Goal: Task Accomplishment & Management: Use online tool/utility

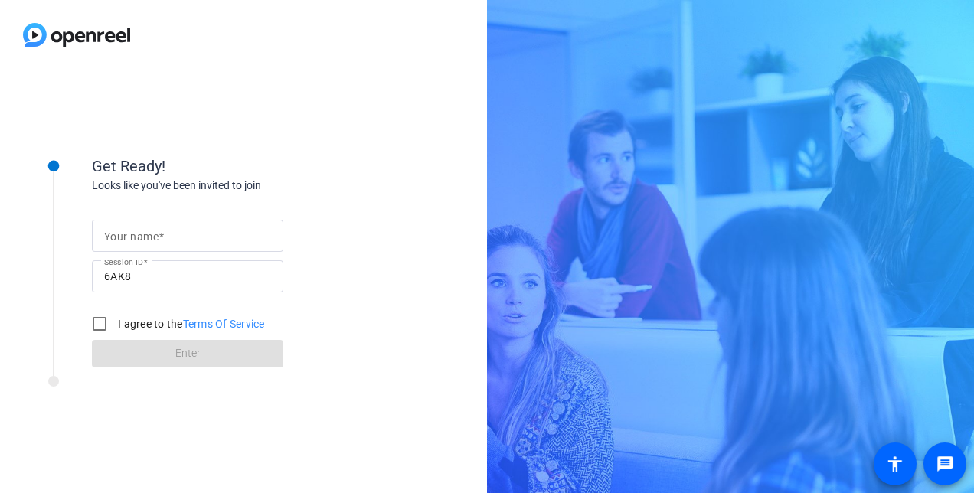
click at [153, 239] on mat-label "Your name" at bounding box center [131, 236] width 54 height 12
click at [153, 239] on input "Your name" at bounding box center [187, 236] width 167 height 18
type input "Maddie"
click at [106, 323] on input "I agree to the Terms Of Service" at bounding box center [99, 324] width 31 height 31
checkbox input "true"
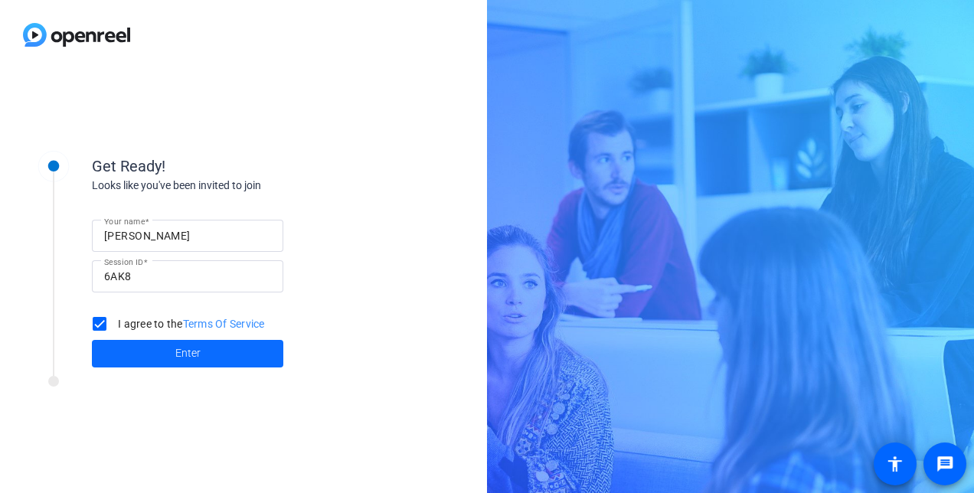
click at [183, 358] on span "Enter" at bounding box center [187, 353] width 25 height 16
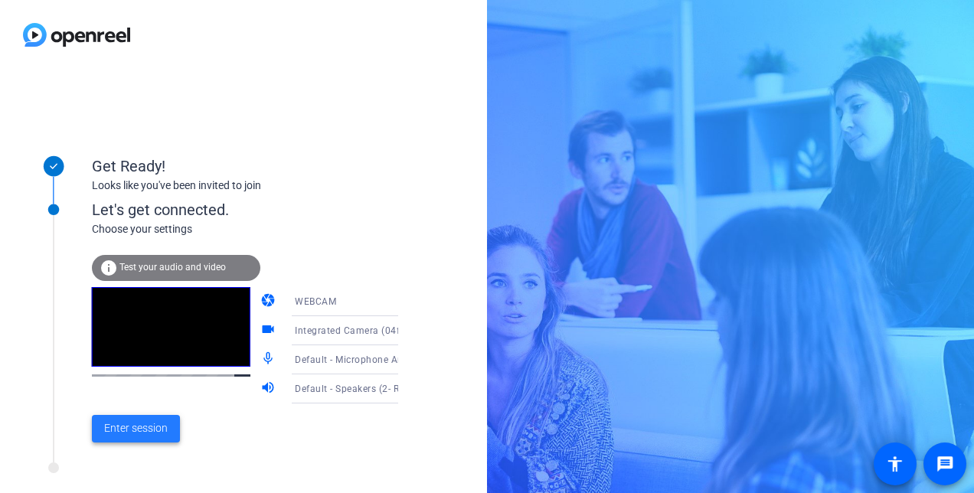
click at [140, 423] on span "Enter session" at bounding box center [136, 428] width 64 height 16
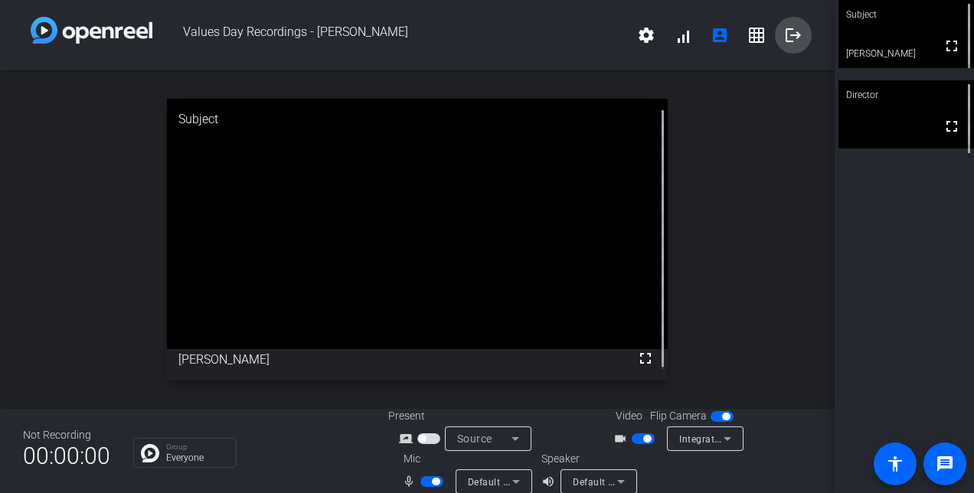
click at [784, 40] on mat-icon "logout" at bounding box center [793, 35] width 18 height 18
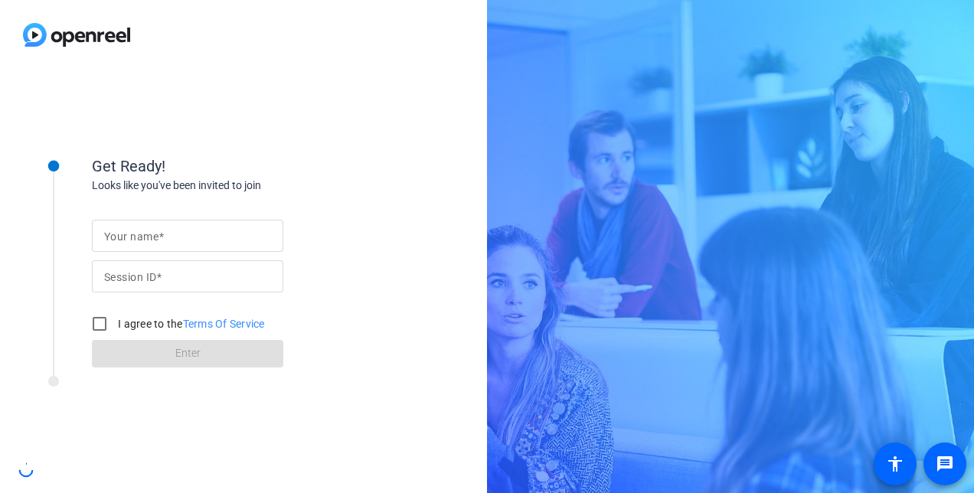
click at [177, 222] on div at bounding box center [187, 236] width 167 height 32
type input "maddie"
click at [184, 238] on input "Your name" at bounding box center [187, 236] width 167 height 18
type input "maddie"
click at [91, 322] on input "I agree to the Terms Of Service" at bounding box center [99, 324] width 31 height 31
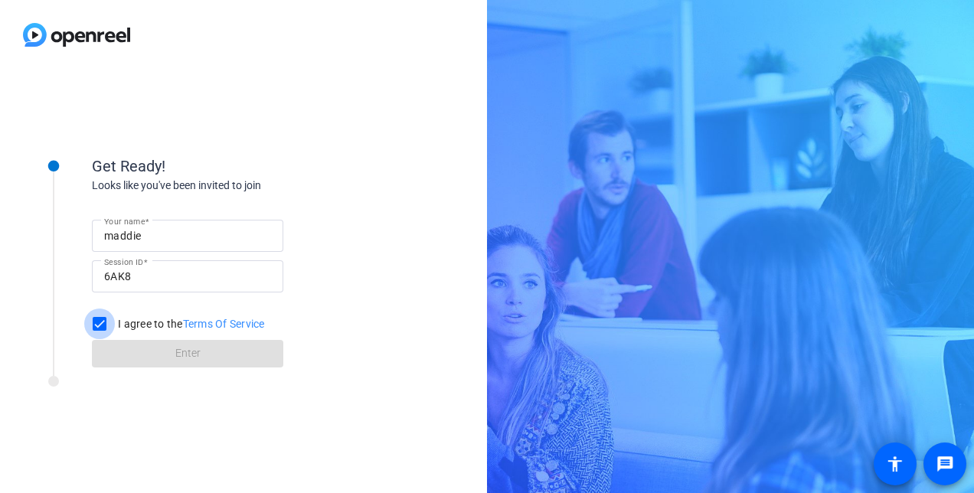
checkbox input "true"
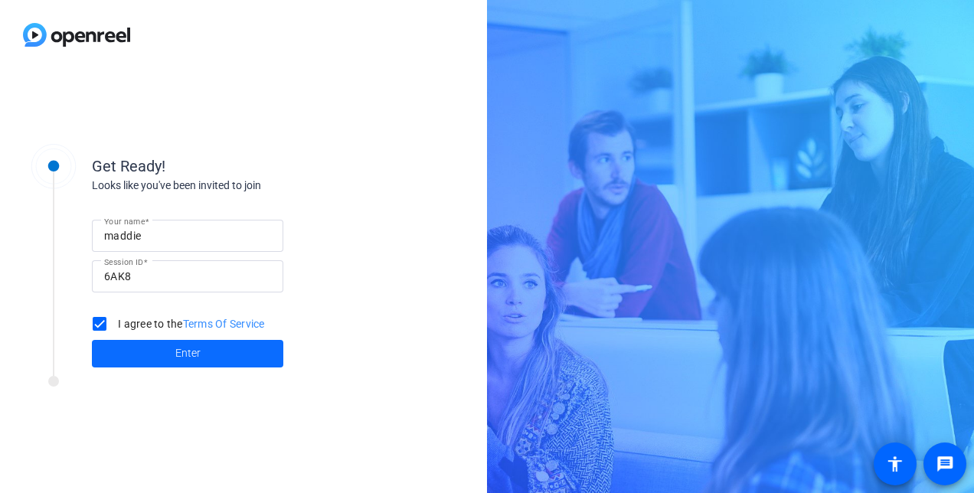
click at [179, 349] on span "Enter" at bounding box center [187, 353] width 25 height 16
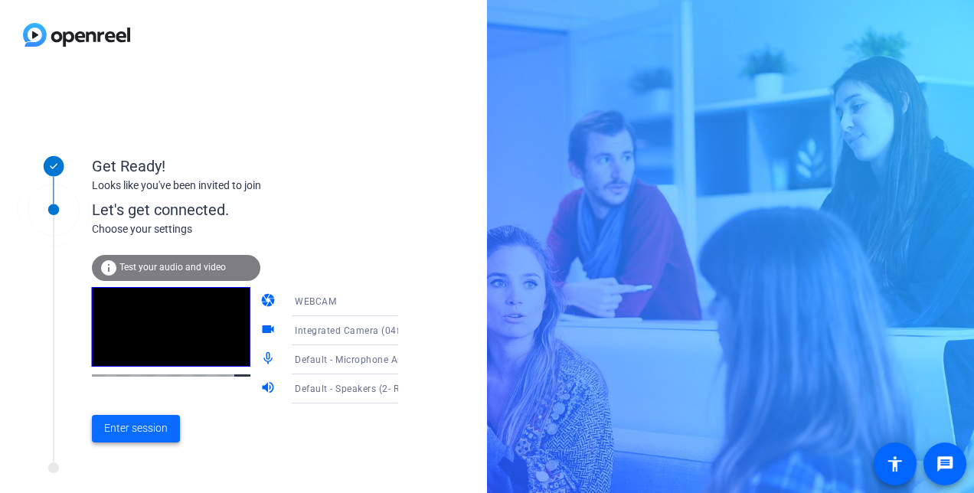
click at [140, 438] on span at bounding box center [136, 428] width 88 height 37
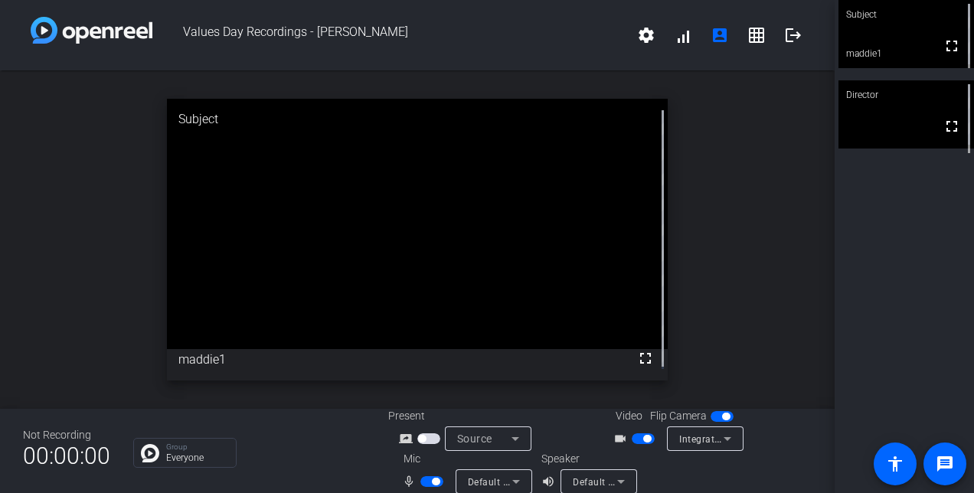
click at [901, 111] on video at bounding box center [906, 114] width 136 height 68
click at [891, 43] on video at bounding box center [906, 34] width 136 height 68
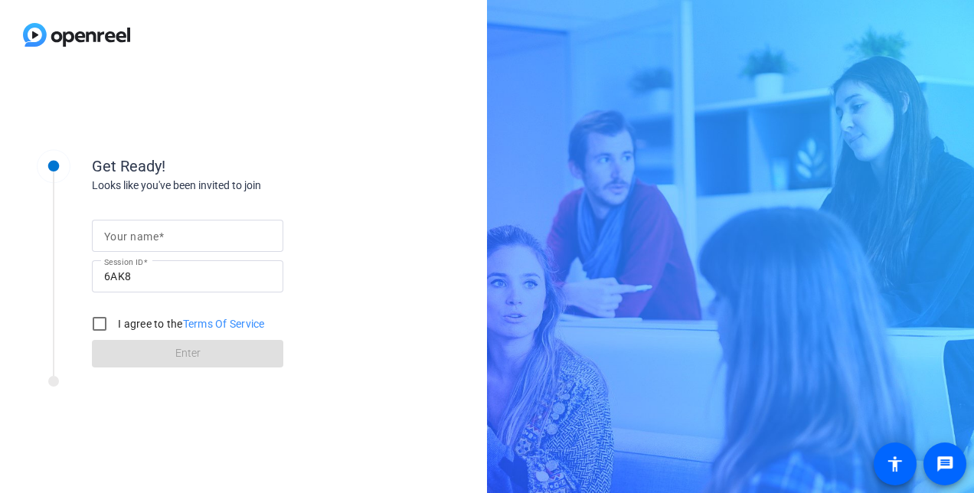
click at [224, 236] on input "Your name" at bounding box center [187, 236] width 167 height 18
type input "maddie"
click at [102, 320] on input "I agree to the Terms Of Service" at bounding box center [99, 324] width 31 height 31
checkbox input "true"
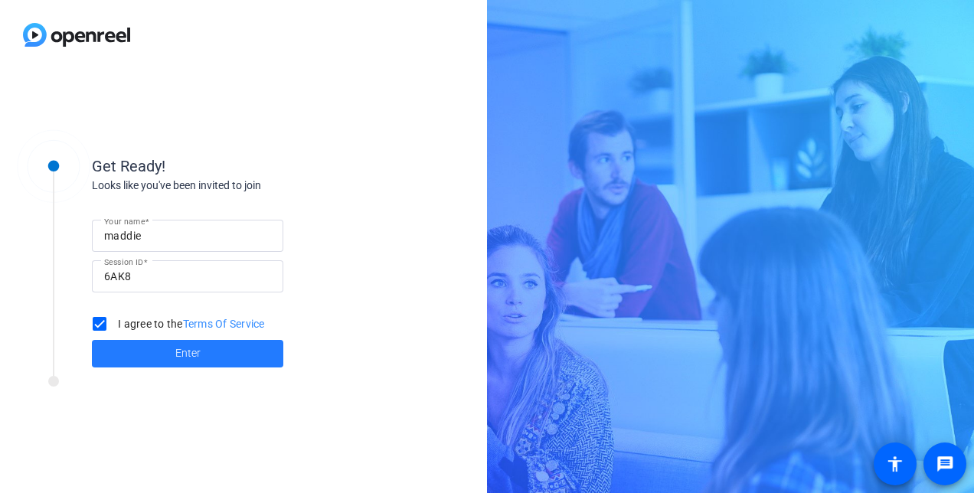
click at [193, 350] on span "Enter" at bounding box center [187, 353] width 25 height 16
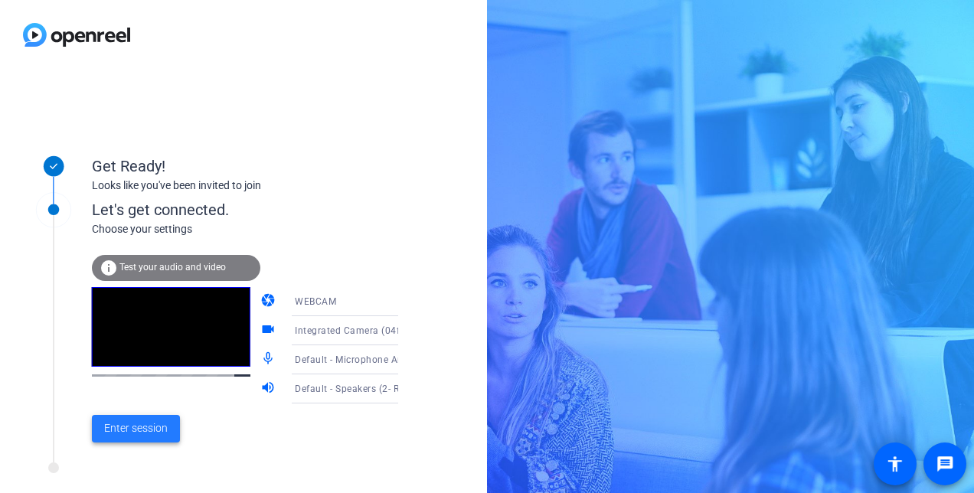
click at [139, 423] on span "Enter session" at bounding box center [136, 428] width 64 height 16
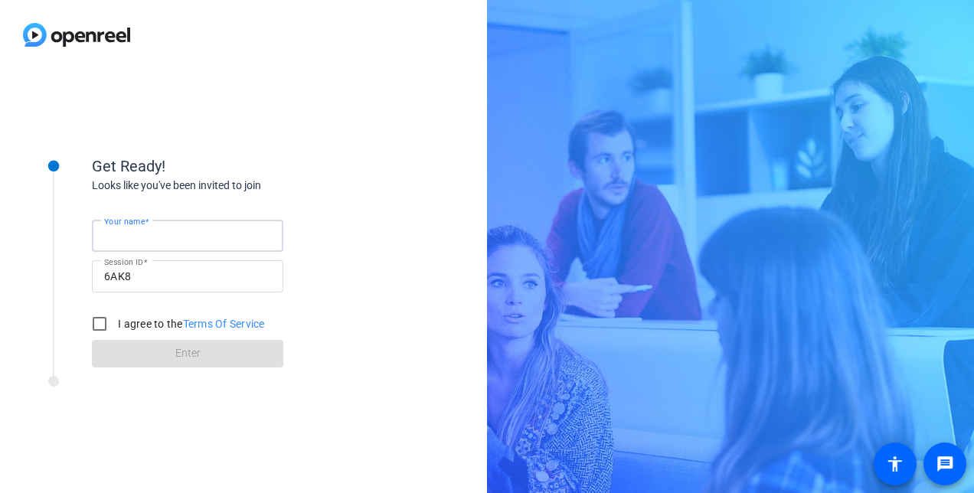
click at [210, 237] on input "Your name" at bounding box center [187, 236] width 167 height 18
type input "maddie"
click at [98, 325] on input "I agree to the Terms Of Service" at bounding box center [99, 324] width 31 height 31
checkbox input "true"
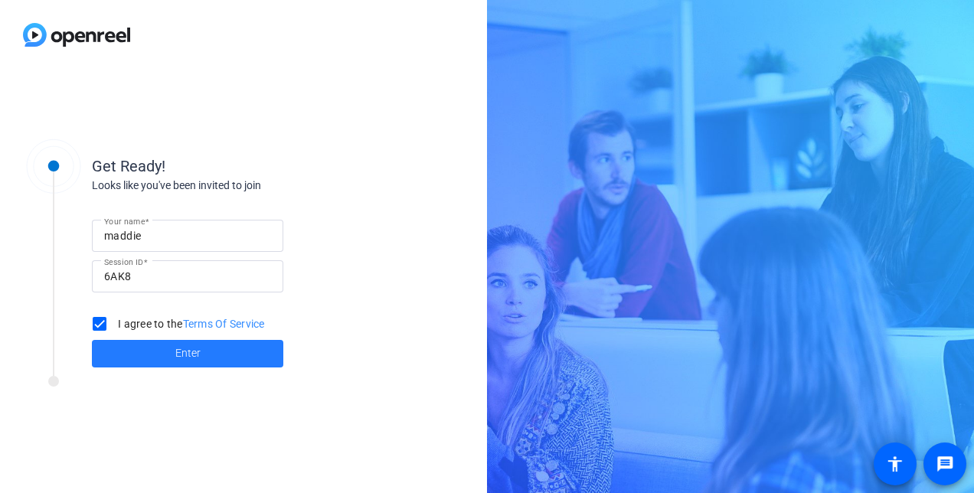
click at [150, 358] on span at bounding box center [187, 353] width 191 height 37
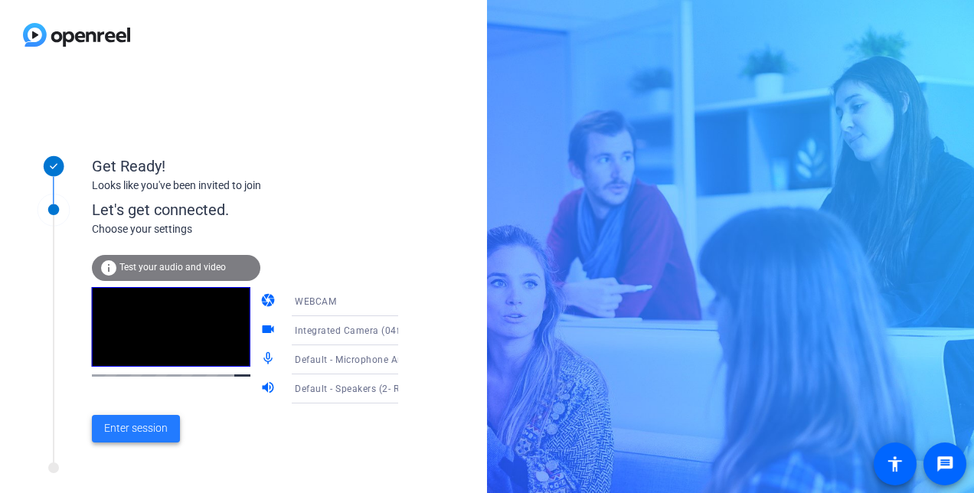
click at [142, 427] on span "Enter session" at bounding box center [136, 428] width 64 height 16
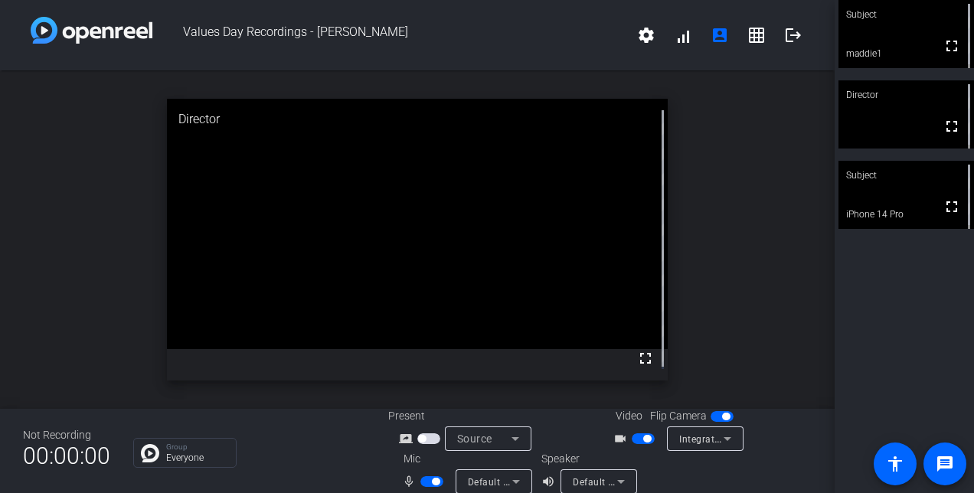
click at [901, 44] on video at bounding box center [906, 34] width 136 height 68
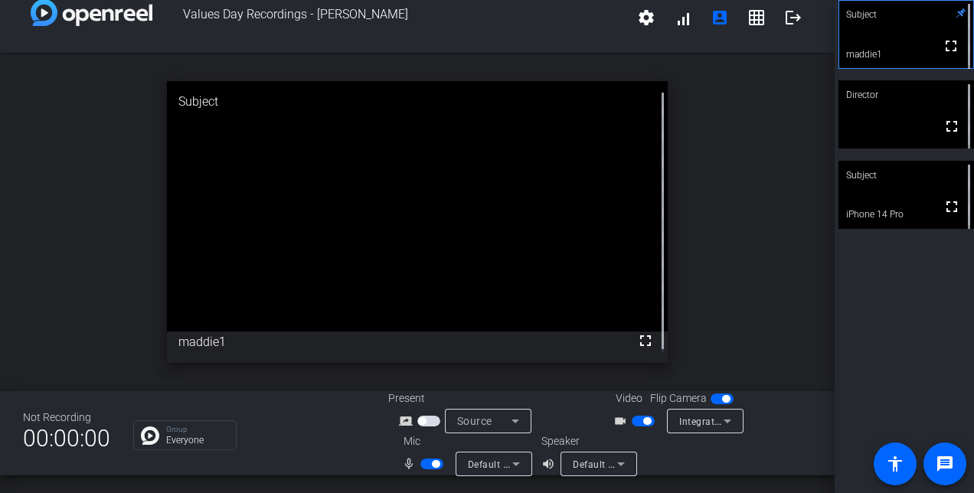
click at [433, 464] on span "button" at bounding box center [436, 464] width 8 height 8
click at [904, 188] on div "Subject" at bounding box center [906, 175] width 136 height 29
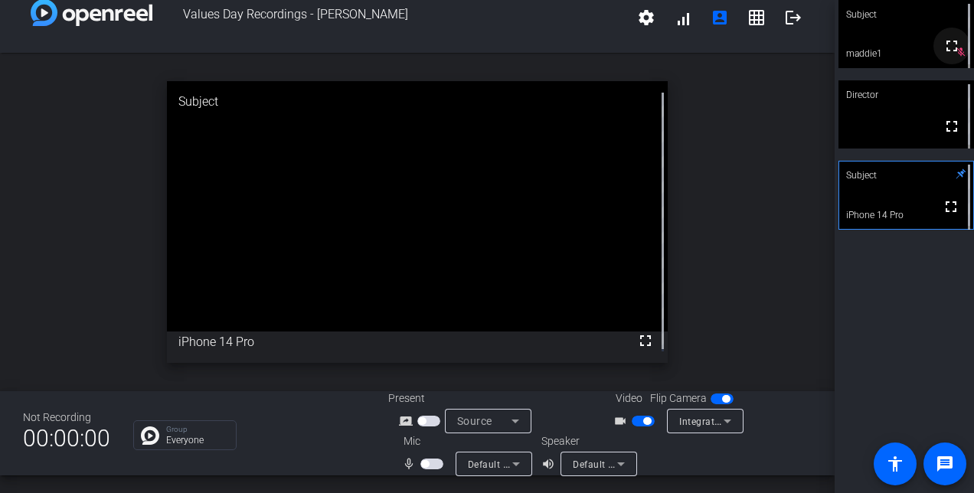
click at [955, 54] on span at bounding box center [951, 46] width 37 height 37
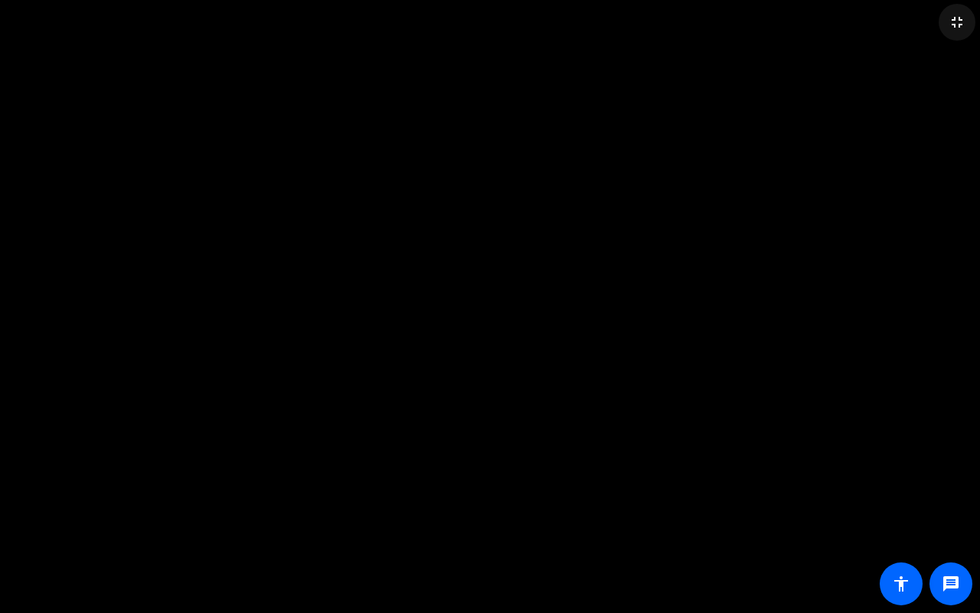
click at [956, 21] on mat-icon "fullscreen_exit" at bounding box center [957, 22] width 18 height 18
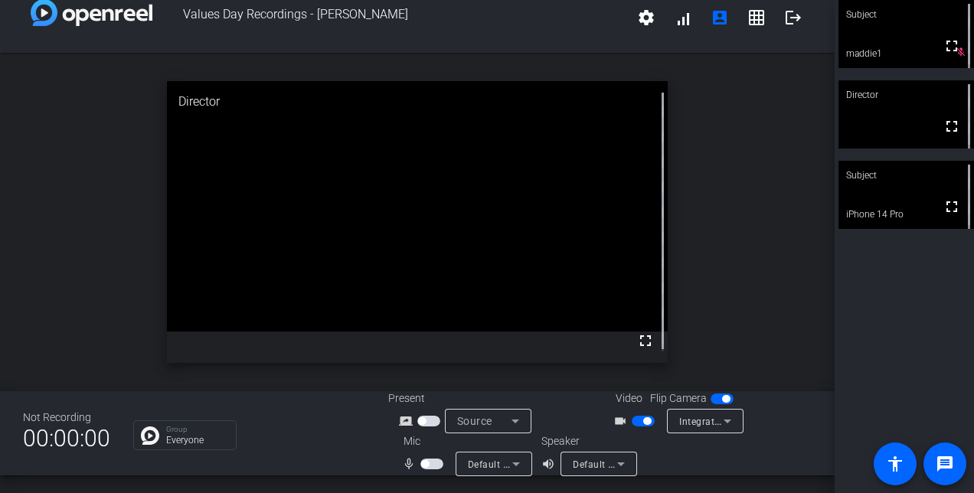
click at [433, 463] on span "button" at bounding box center [431, 464] width 23 height 11
click at [898, 302] on div "Subject fullscreen maddie1 Director fullscreen Subject fullscreen iPhone 14 Pro" at bounding box center [904, 246] width 139 height 493
click at [437, 462] on span "button" at bounding box center [431, 464] width 23 height 11
click at [432, 463] on span "button" at bounding box center [431, 464] width 23 height 11
click at [430, 459] on span "button" at bounding box center [431, 464] width 23 height 11
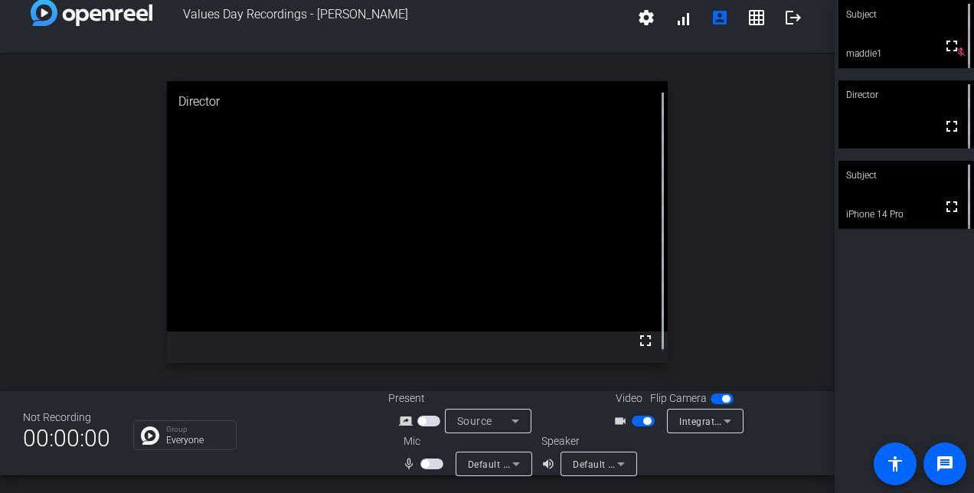
click at [427, 464] on span "button" at bounding box center [431, 464] width 23 height 11
click at [427, 461] on span "button" at bounding box center [431, 464] width 23 height 11
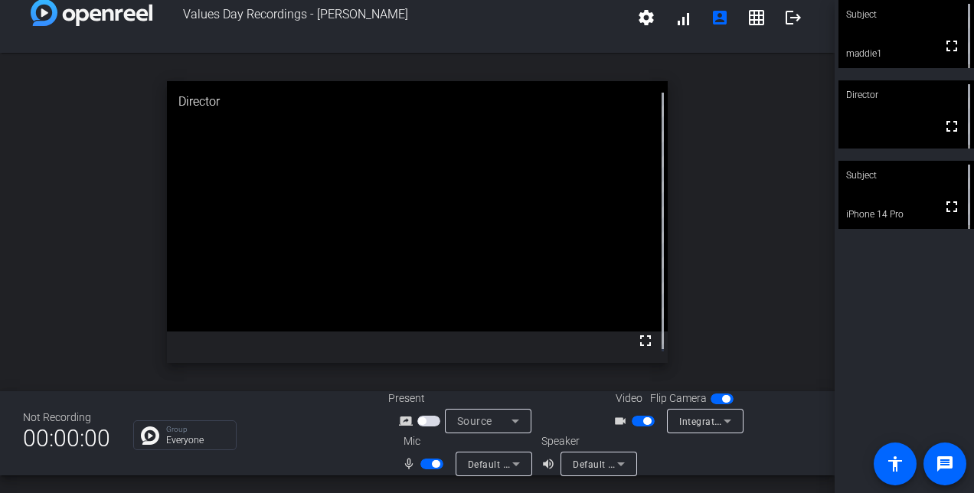
click at [420, 459] on button "button" at bounding box center [431, 464] width 23 height 11
click at [433, 464] on span "button" at bounding box center [431, 464] width 23 height 11
click at [433, 464] on span "button" at bounding box center [436, 464] width 8 height 8
click at [433, 464] on span "button" at bounding box center [431, 464] width 23 height 11
click at [432, 462] on span "button" at bounding box center [436, 464] width 8 height 8
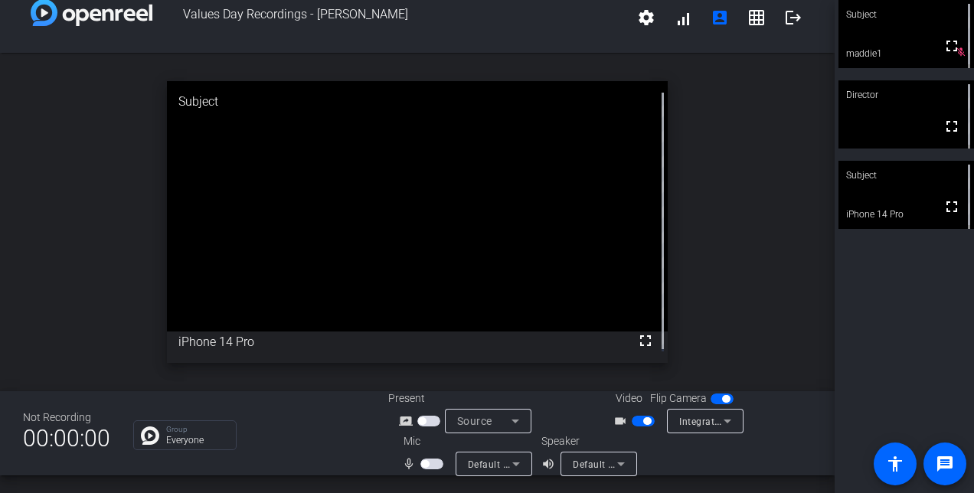
click at [425, 460] on span "button" at bounding box center [431, 464] width 23 height 11
